Goal: Information Seeking & Learning: Check status

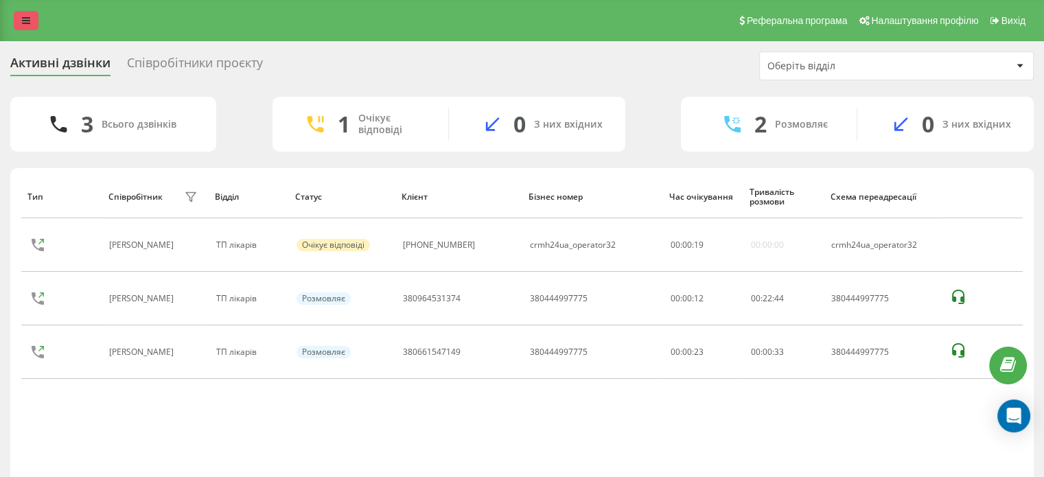
click at [19, 25] on link at bounding box center [26, 20] width 25 height 19
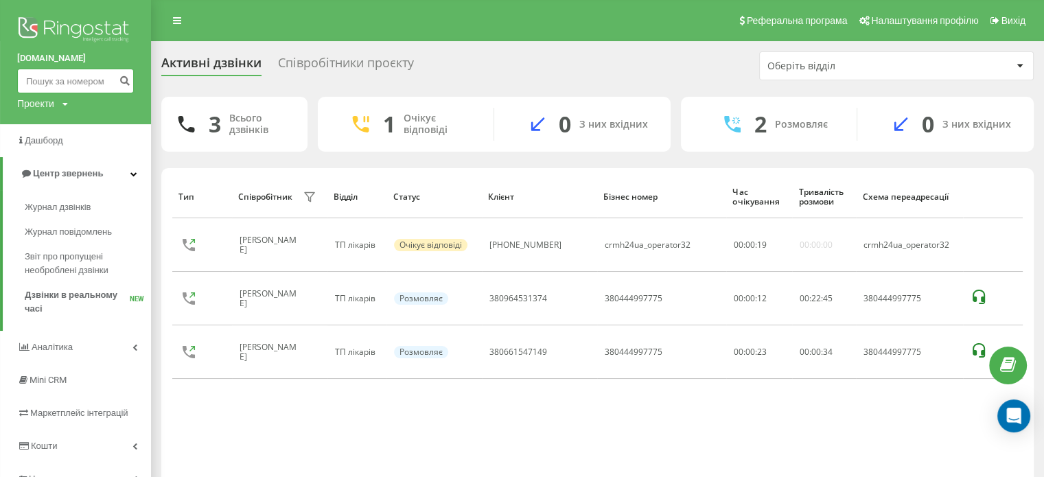
click at [47, 73] on input at bounding box center [75, 81] width 117 height 25
paste input "380673472916"
type input "380673472916"
click at [131, 75] on button "submit" at bounding box center [124, 81] width 19 height 25
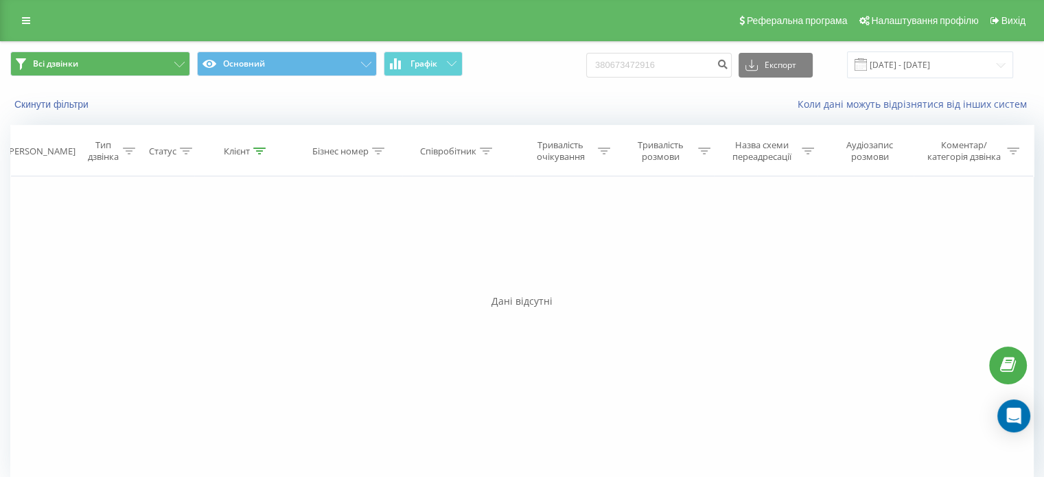
drag, startPoint x: 24, startPoint y: 25, endPoint x: 58, endPoint y: 68, distance: 55.2
click at [24, 25] on icon at bounding box center [26, 21] width 8 height 10
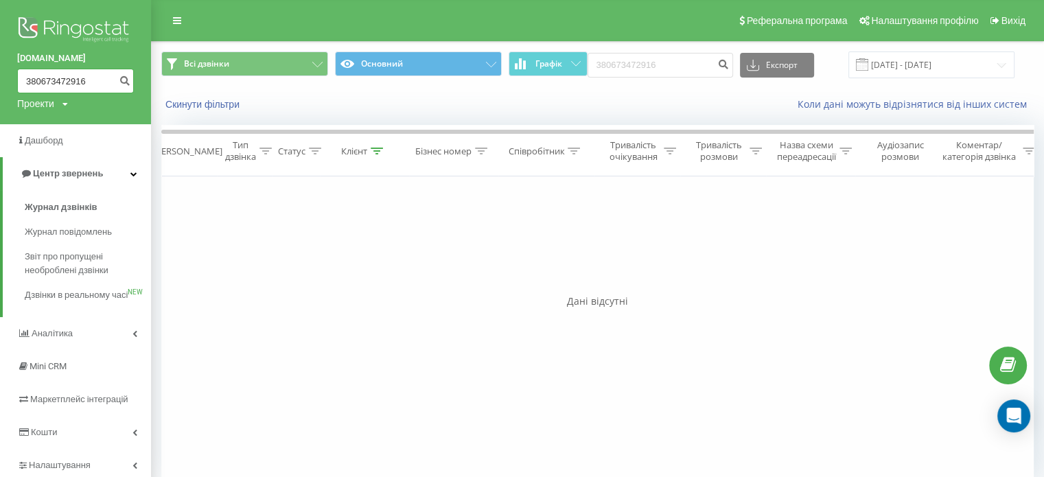
click at [63, 84] on input "380673472916" at bounding box center [75, 81] width 117 height 25
paste input "990262350"
type input "380990262350"
click at [124, 82] on icon "submit" at bounding box center [125, 79] width 12 height 8
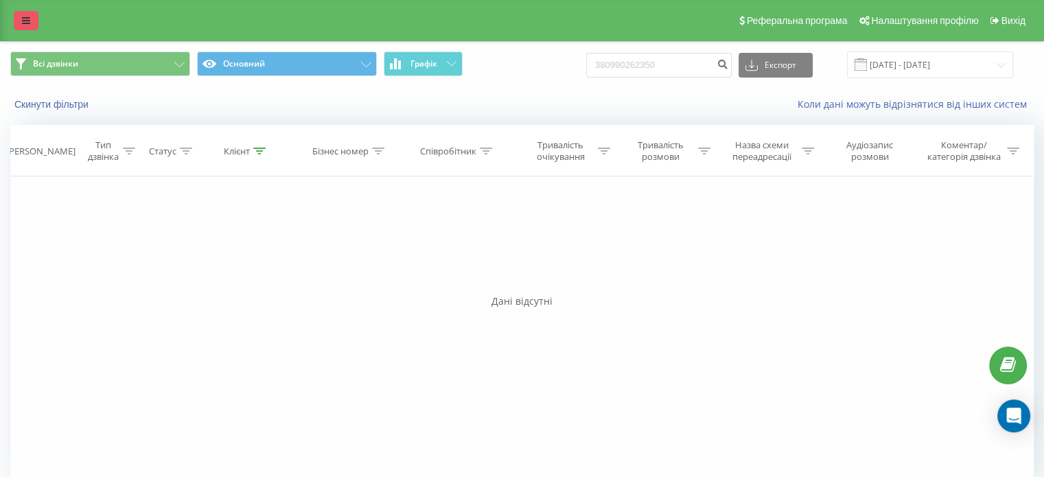
click at [31, 24] on link at bounding box center [26, 20] width 25 height 19
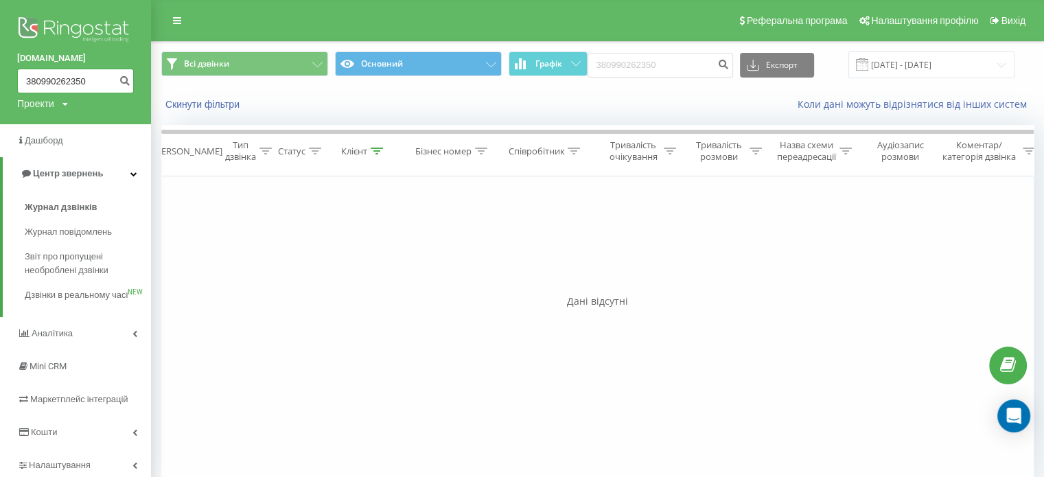
click at [49, 87] on input "380990262350" at bounding box center [75, 81] width 117 height 25
paste input "72130244"
type input "380972130244"
click at [118, 79] on button "submit" at bounding box center [124, 81] width 19 height 25
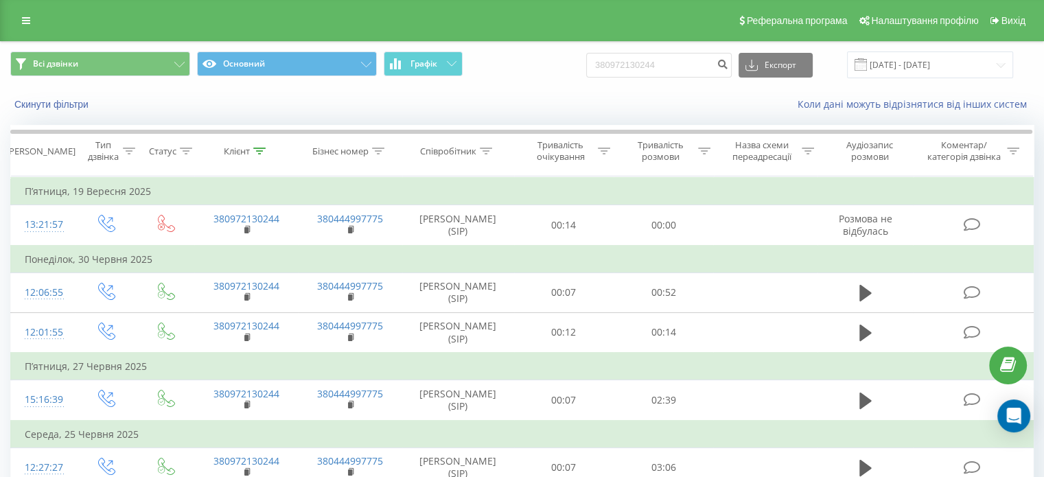
click at [13, 13] on div "Реферальна програма Налаштування профілю Вихід" at bounding box center [522, 20] width 1044 height 41
click at [26, 27] on link at bounding box center [26, 20] width 25 height 19
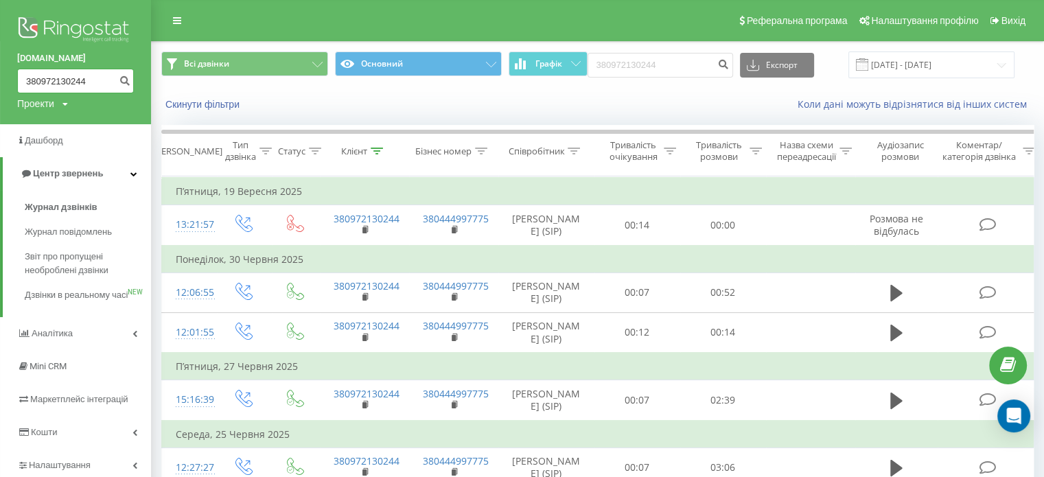
click at [77, 93] on input "380972130244" at bounding box center [75, 81] width 117 height 25
paste input "673283521"
type input "380673283521"
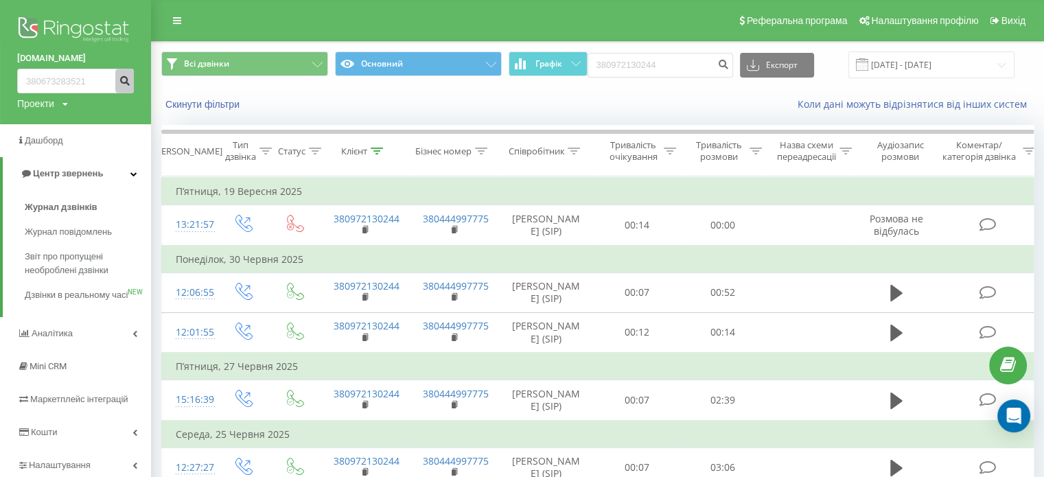
click at [118, 83] on button "submit" at bounding box center [124, 81] width 19 height 25
